Goal: Find specific page/section: Find specific page/section

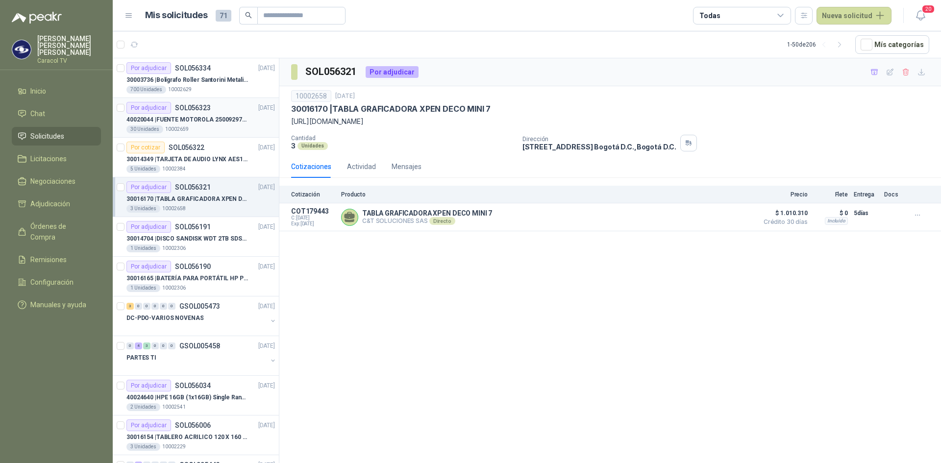
click at [195, 112] on div "Por adjudicar SOL056323" at bounding box center [168, 108] width 84 height 12
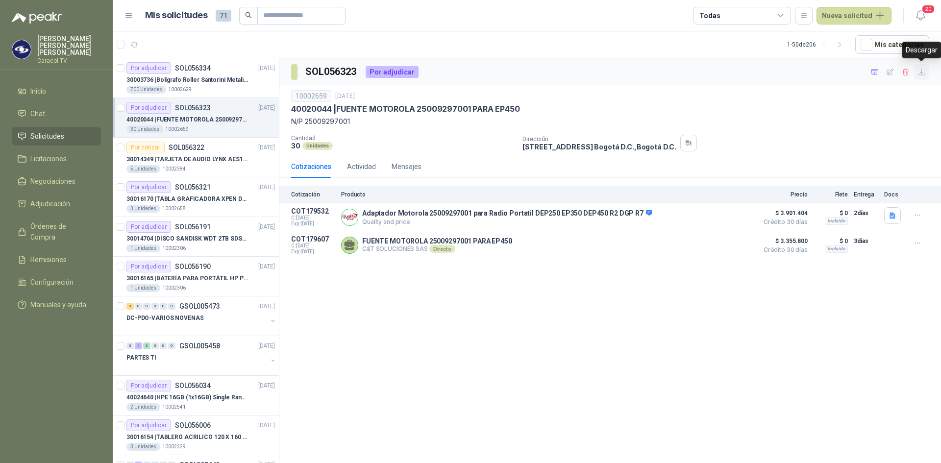
click at [920, 72] on icon "button" at bounding box center [921, 72] width 6 height 6
click at [873, 72] on icon "button" at bounding box center [874, 72] width 8 height 8
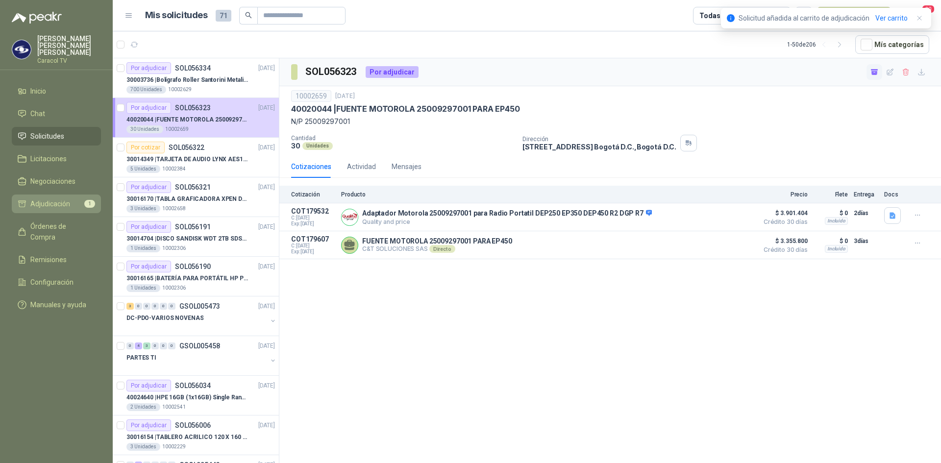
click at [47, 198] on span "Adjudicación" at bounding box center [50, 203] width 40 height 11
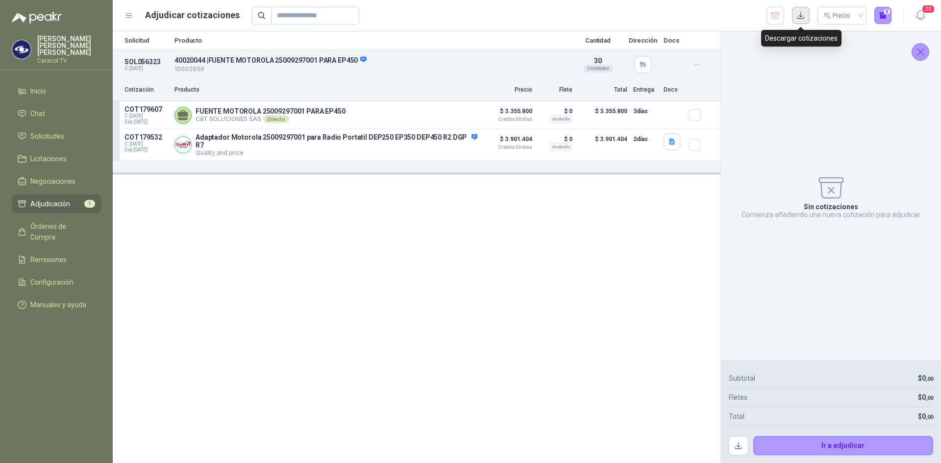
click at [797, 17] on button "button" at bounding box center [801, 16] width 18 height 18
click at [52, 131] on span "Solicitudes" at bounding box center [47, 136] width 34 height 11
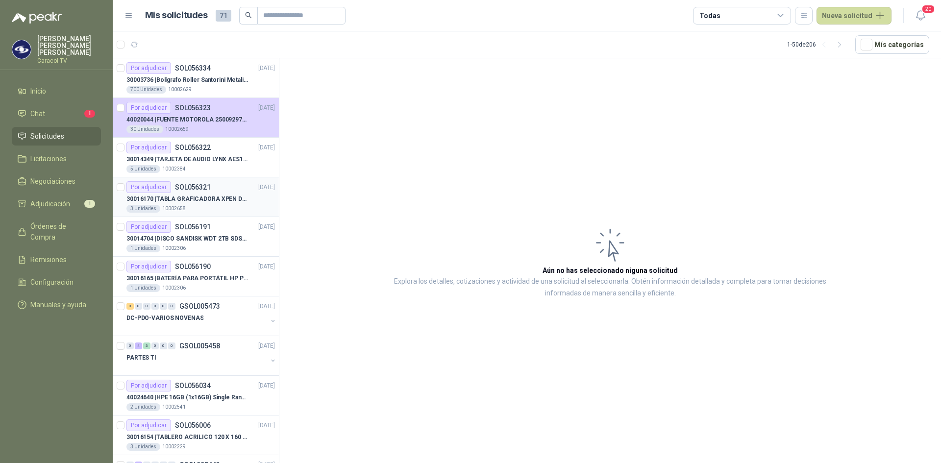
click at [216, 202] on p "30016170 | TABLA GRAFICADORA XPEN DECO MINI 7" at bounding box center [187, 199] width 122 height 9
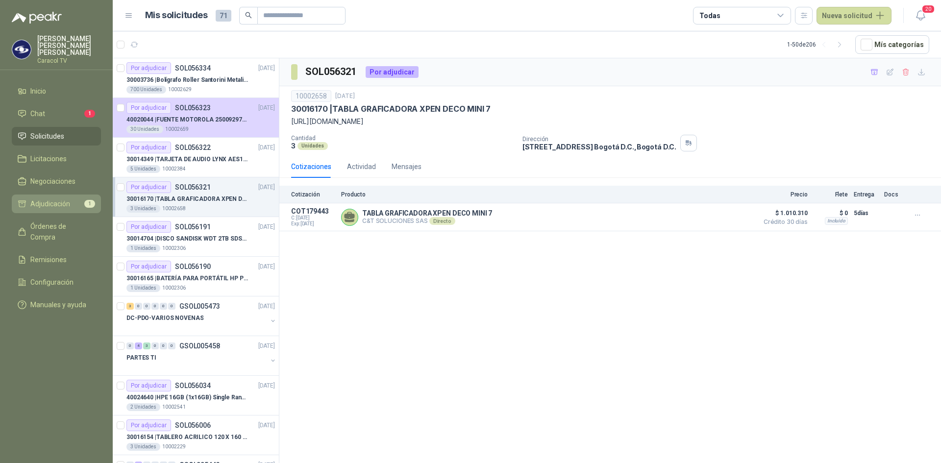
click at [45, 198] on span "Adjudicación" at bounding box center [50, 203] width 40 height 11
